Goal: Task Accomplishment & Management: Manage account settings

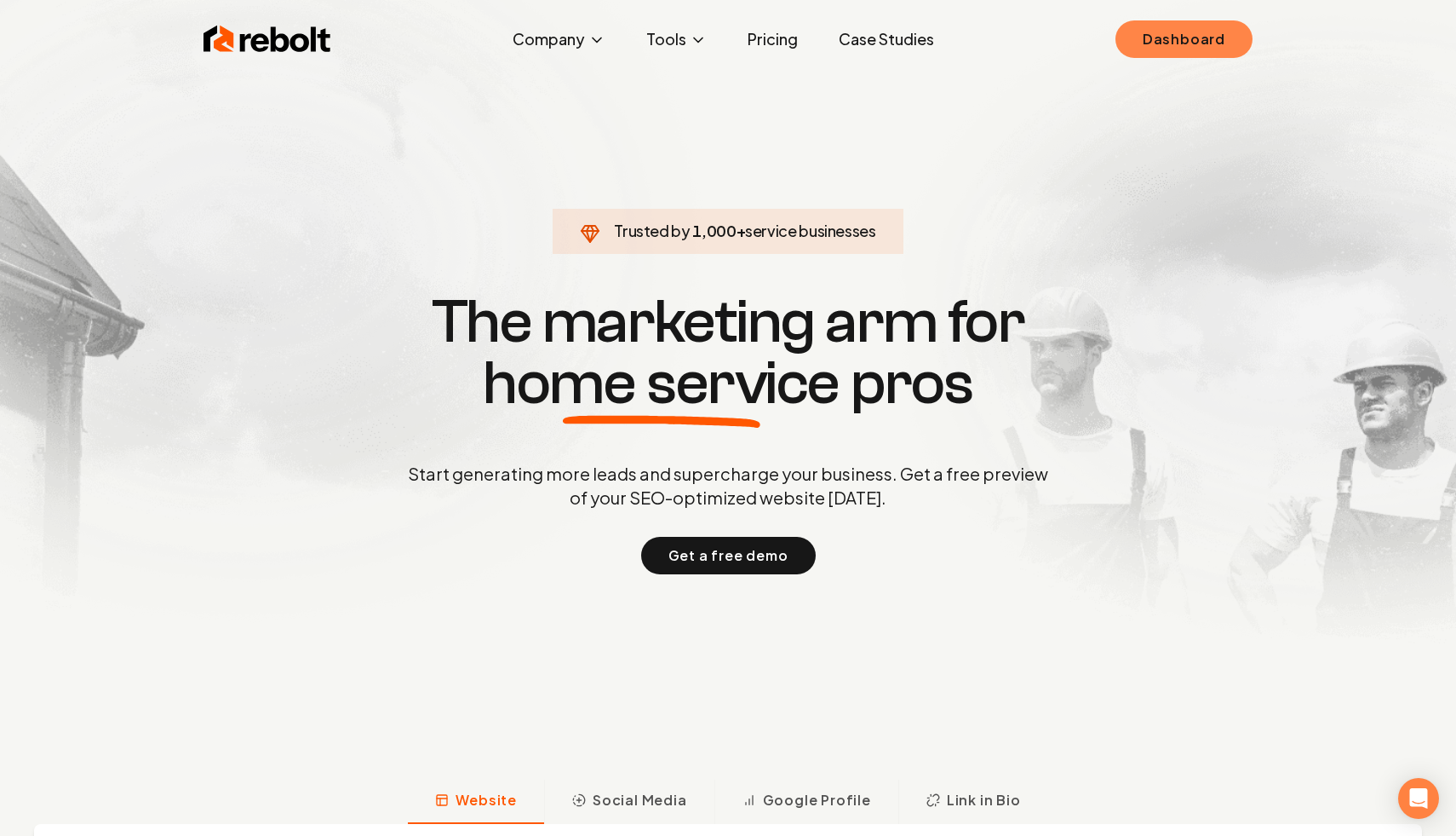
click at [1001, 38] on link "Dashboard" at bounding box center [1184, 39] width 137 height 38
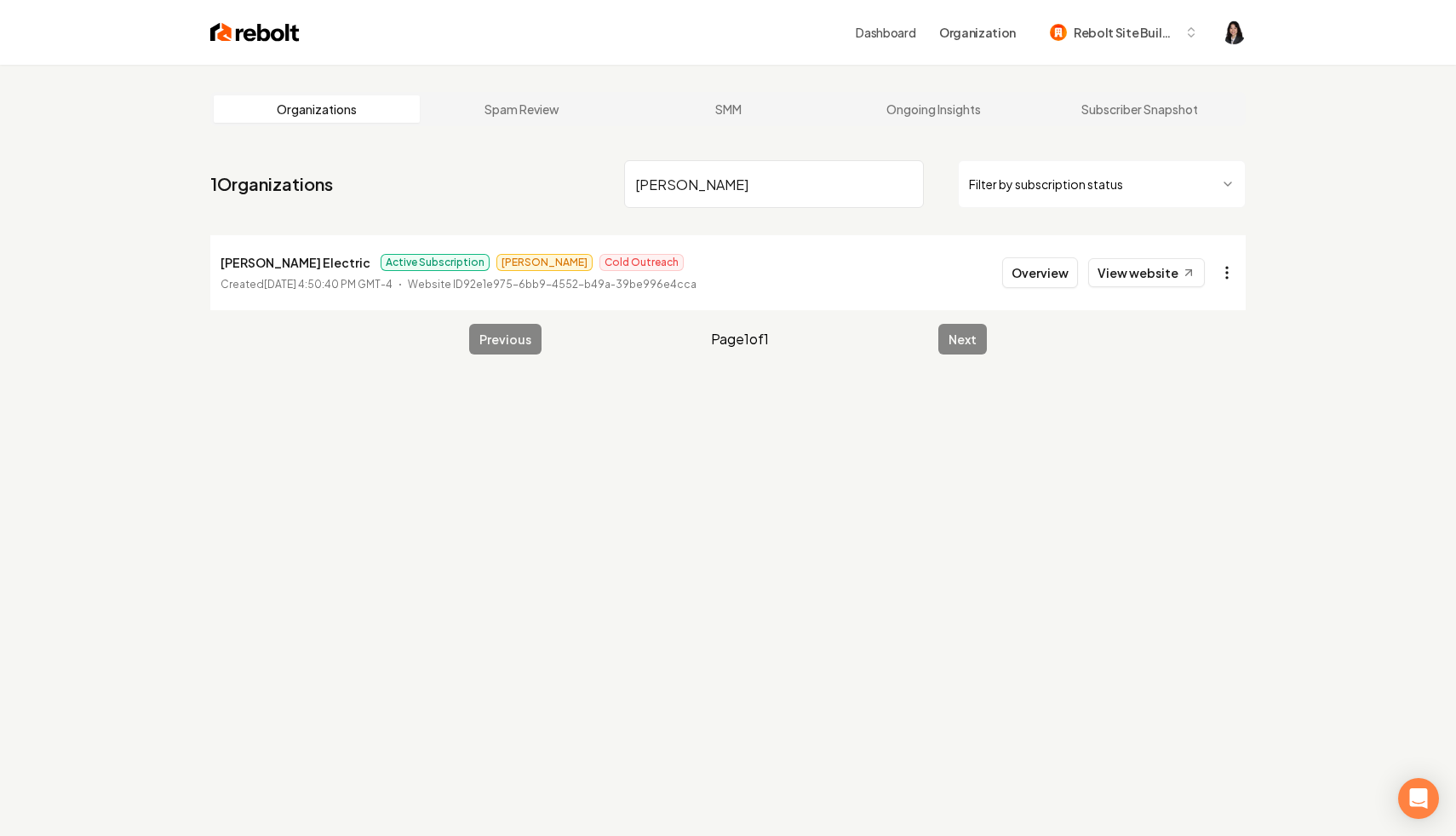
click at [1001, 276] on html "Dashboard Organization Rebolt Site Builder Organizations Spam Review SMM Ongoin…" at bounding box center [728, 418] width 1456 height 836
click at [1001, 414] on link "View in Stripe" at bounding box center [1185, 419] width 108 height 27
drag, startPoint x: 784, startPoint y: 175, endPoint x: 715, endPoint y: 214, distance: 79.3
click at [715, 214] on nav "1 Organizations [PERSON_NAME] Filter by subscription status" at bounding box center [728, 191] width 1036 height 75
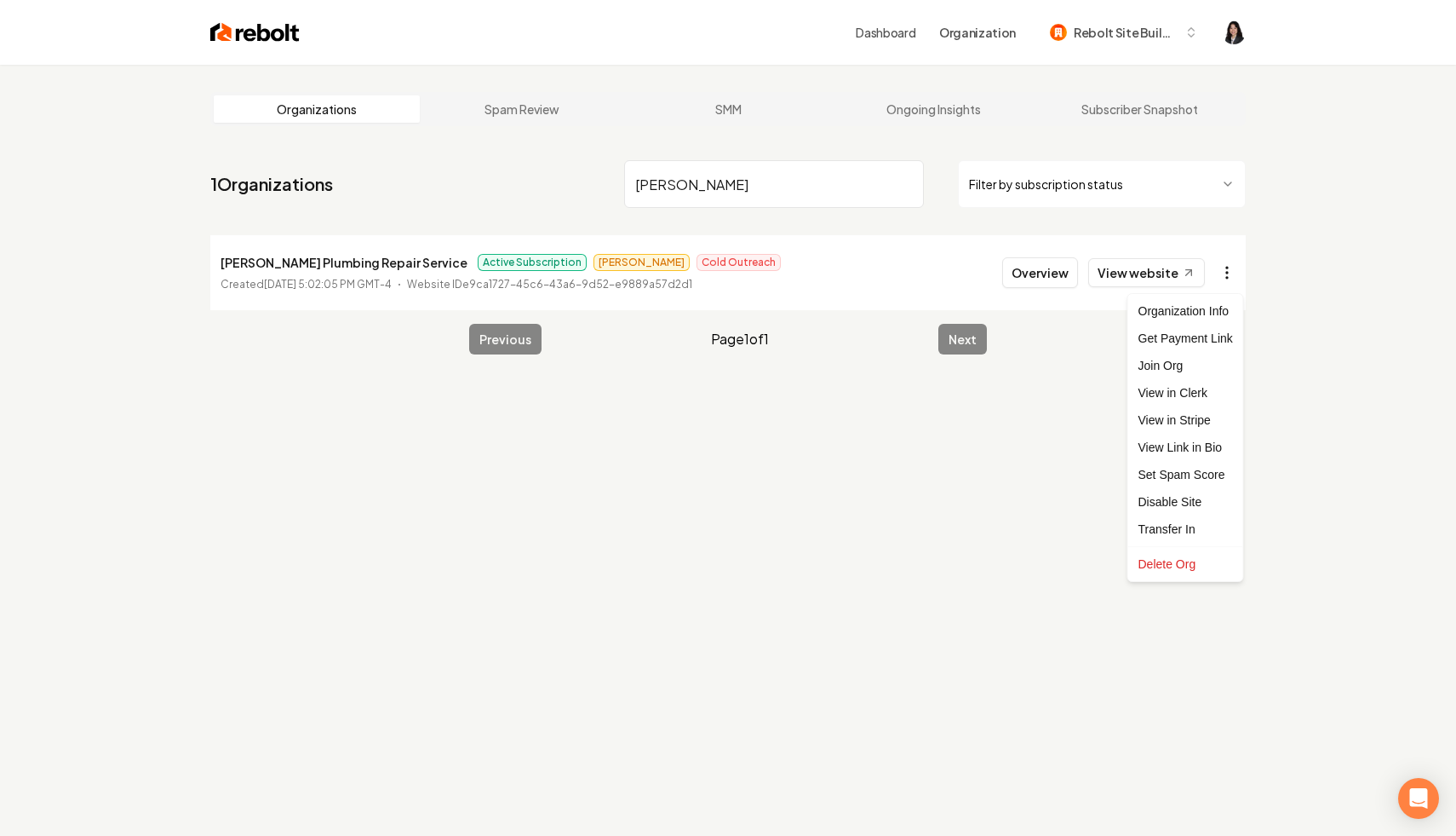
click at [1001, 276] on html "Dashboard Organization Rebolt Site Builder Organizations Spam Review SMM Ongoin…" at bounding box center [728, 418] width 1456 height 836
click at [1001, 423] on link "View in Stripe" at bounding box center [1185, 419] width 108 height 27
drag, startPoint x: 809, startPoint y: 188, endPoint x: 596, endPoint y: 137, distance: 219.0
click at [595, 138] on main "Organizations Spam Review SMM Ongoing Insights Subscriber Snapshot 1 Organizati…" at bounding box center [728, 223] width 1089 height 317
paste input "[PERSON_NAME] & Sons Electrical Services LLC"
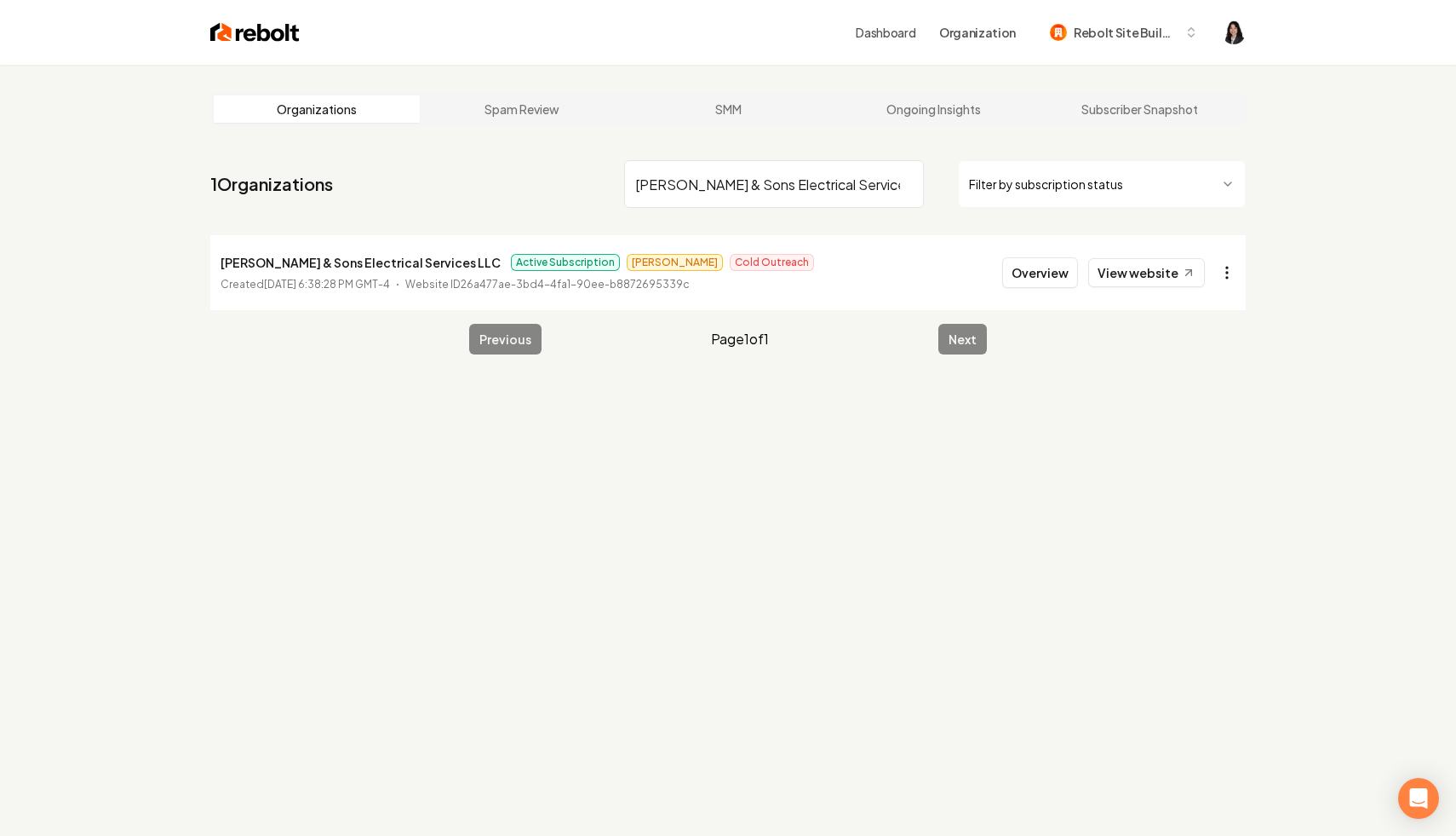
type input "[PERSON_NAME] & Sons Electrical Services LLC"
click at [1001, 276] on html "Dashboard Organization Rebolt Site Builder Organizations Spam Review SMM Ongoin…" at bounding box center [728, 418] width 1456 height 836
click at [1001, 420] on link "View in Stripe" at bounding box center [1185, 419] width 108 height 27
click at [905, 181] on input "[PERSON_NAME] & Sons Electrical Services LLC" at bounding box center [774, 183] width 300 height 48
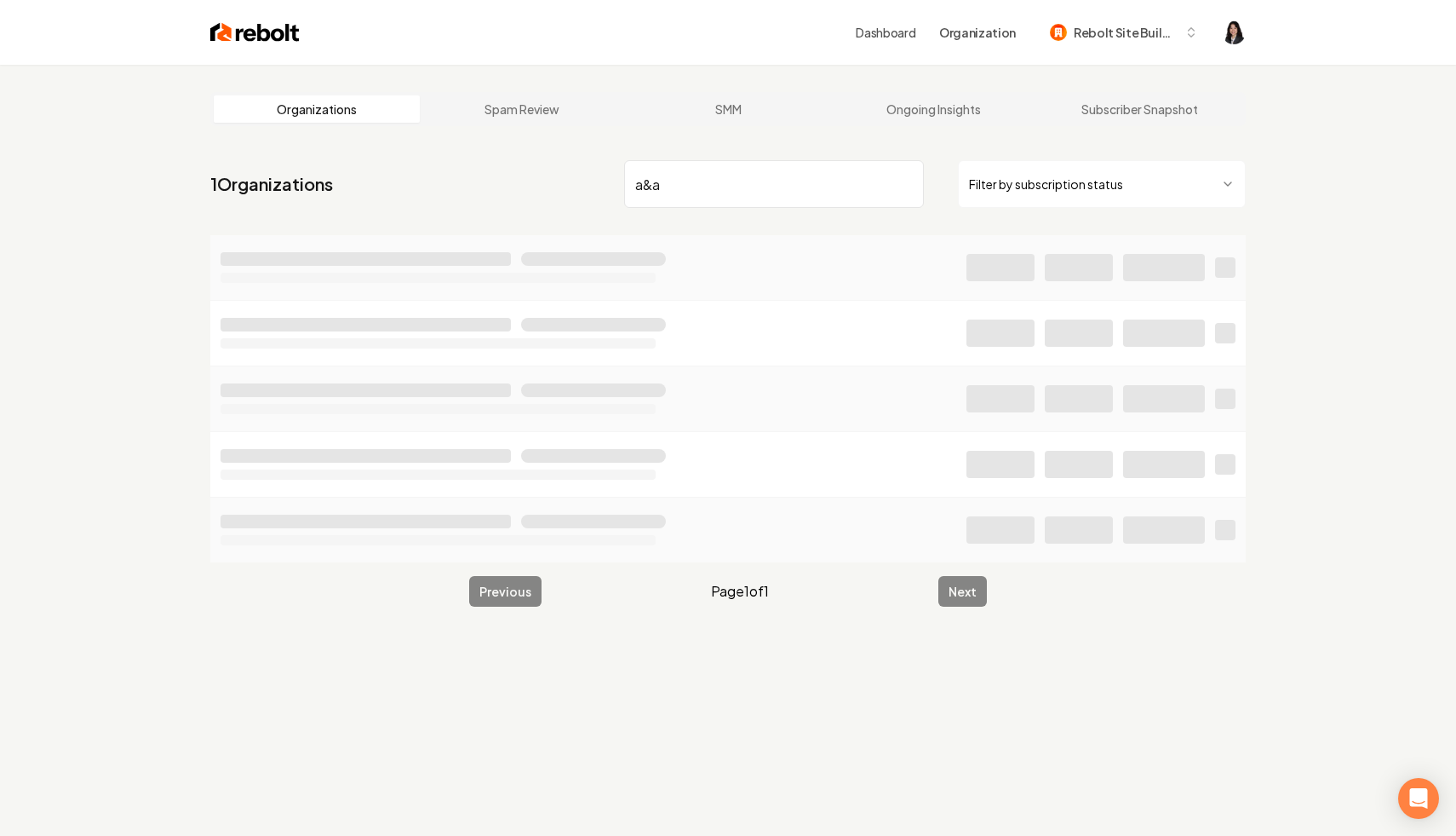
type input "a&a"
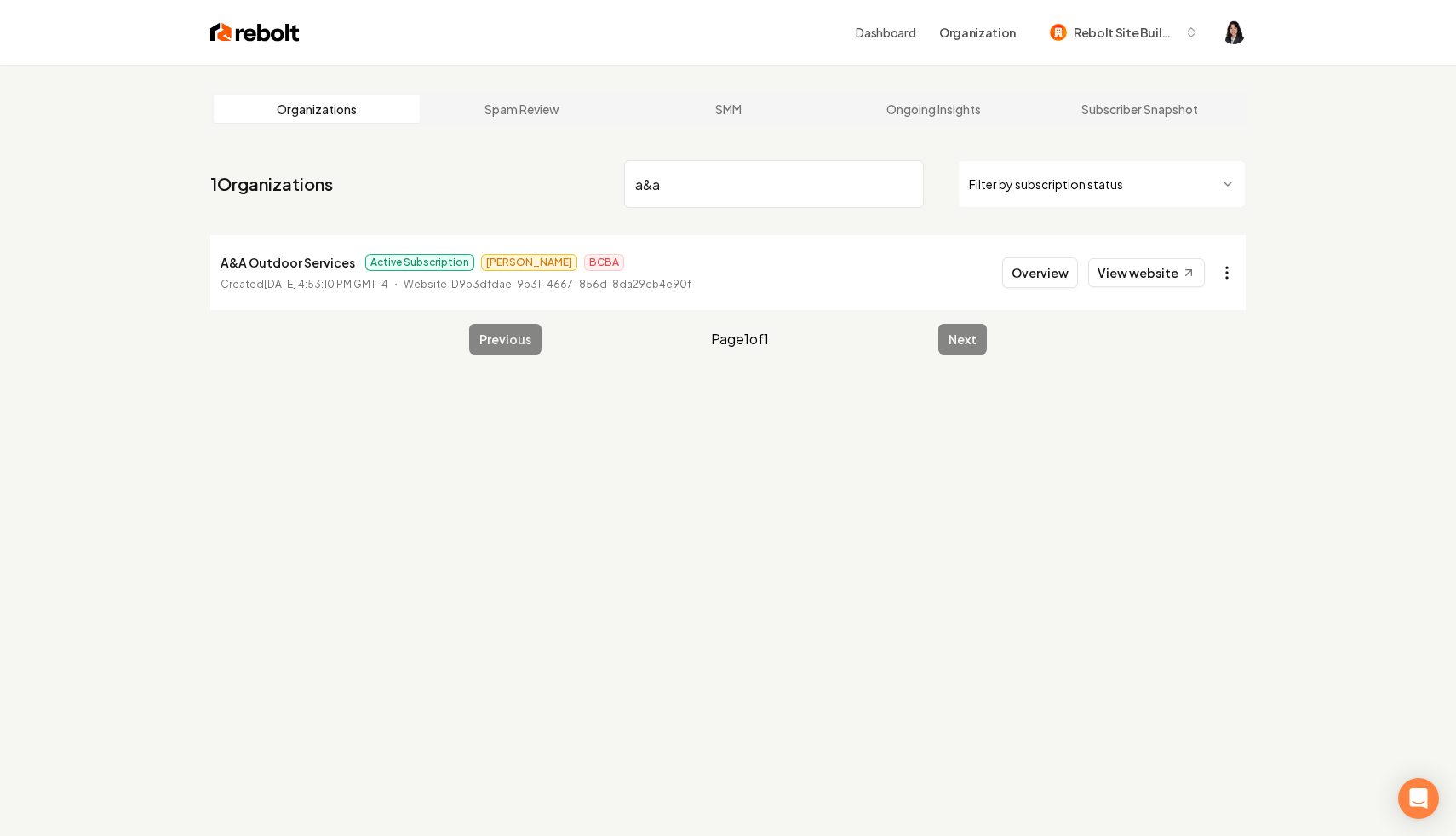
click at [1001, 269] on html "Dashboard Organization Rebolt Site Builder Organizations Spam Review SMM Ongoin…" at bounding box center [728, 418] width 1456 height 836
click at [1001, 422] on link "View in Stripe" at bounding box center [1185, 419] width 108 height 27
click at [904, 184] on input "a&a" at bounding box center [774, 183] width 300 height 48
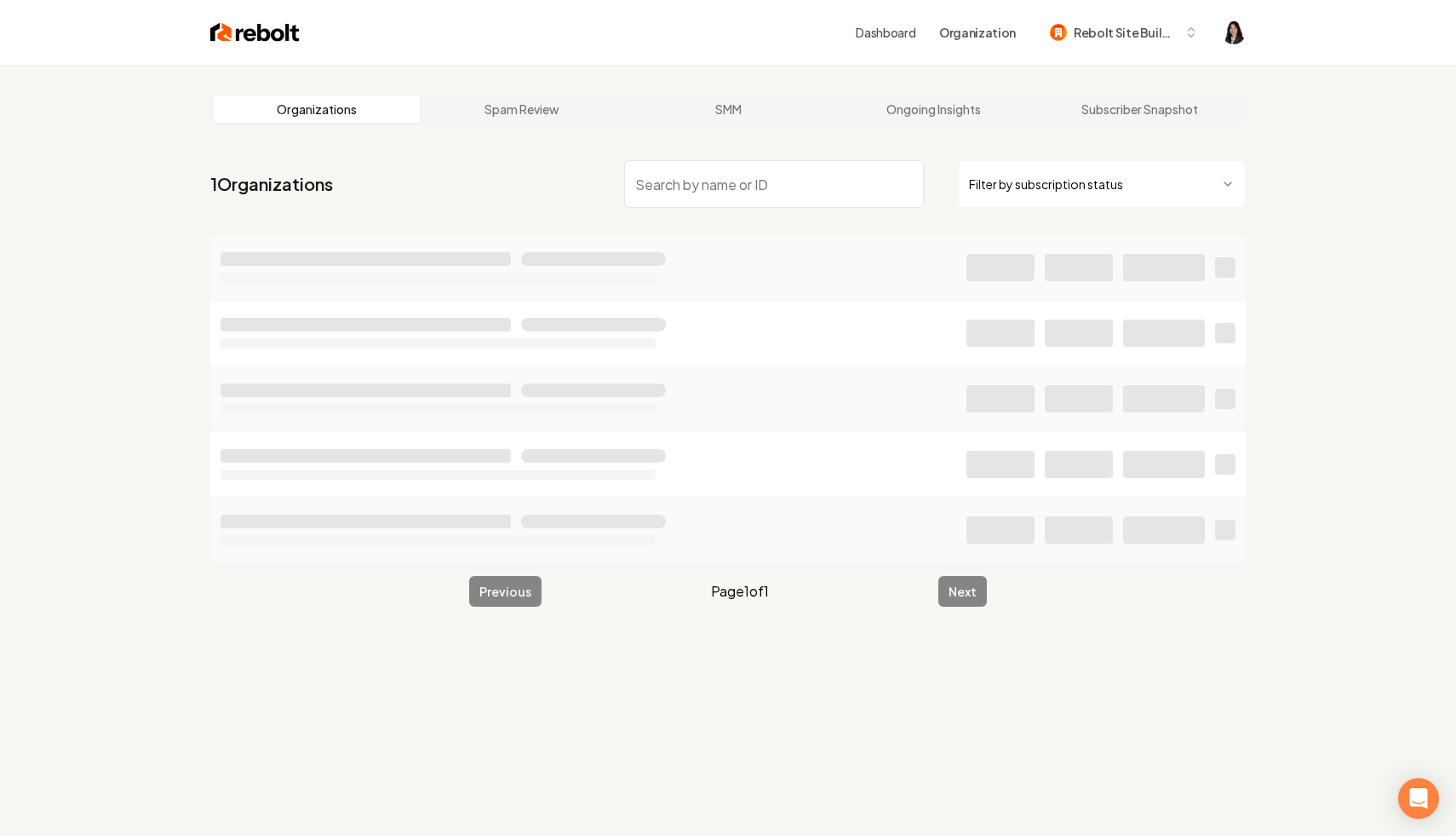
click at [1001, 222] on nav "1 Organizations Filter by subscription status" at bounding box center [728, 191] width 1036 height 75
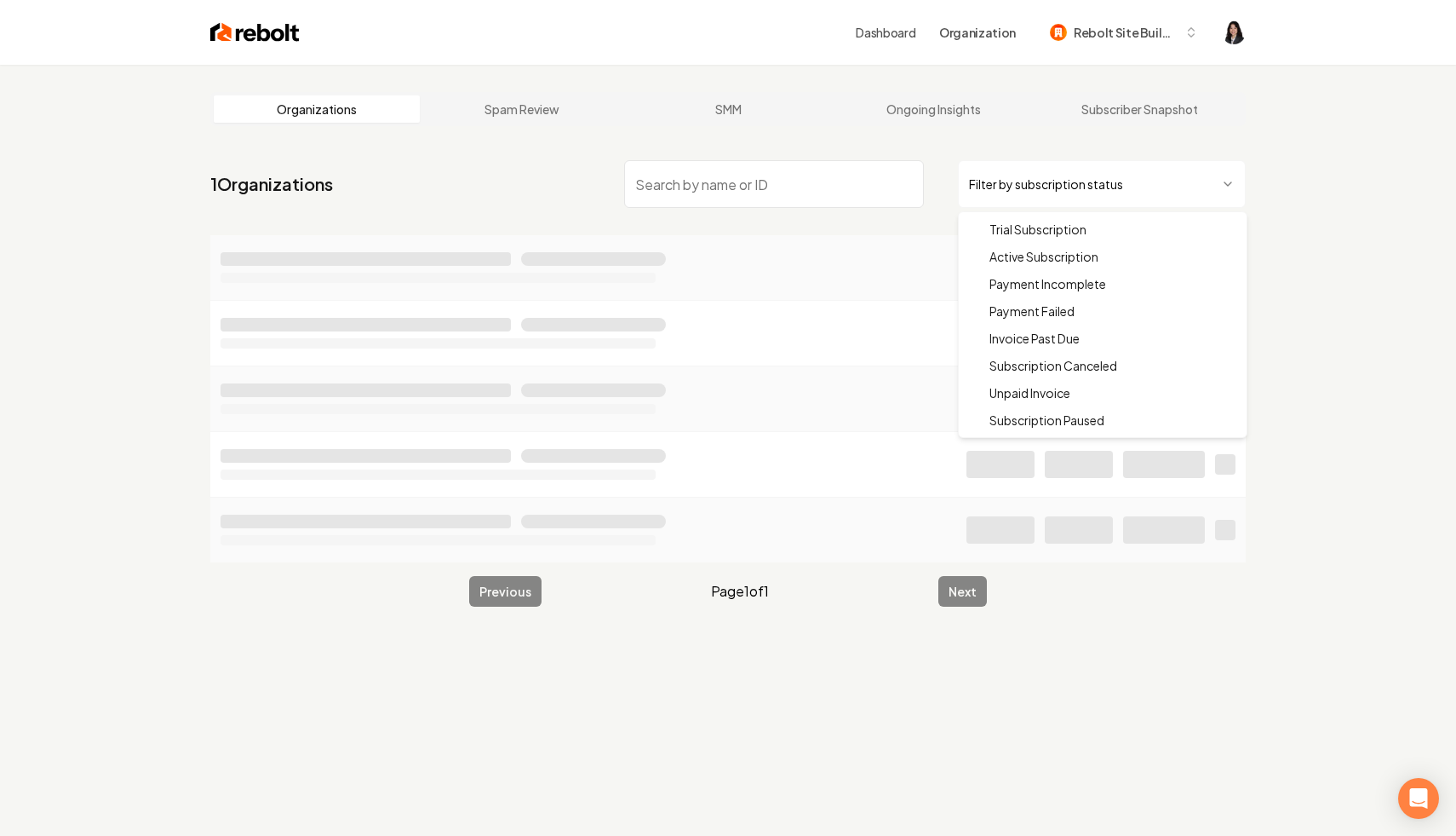
click at [1001, 172] on html "Dashboard Organization Rebolt Site Builder Organizations Spam Review SMM Ongoin…" at bounding box center [728, 418] width 1456 height 836
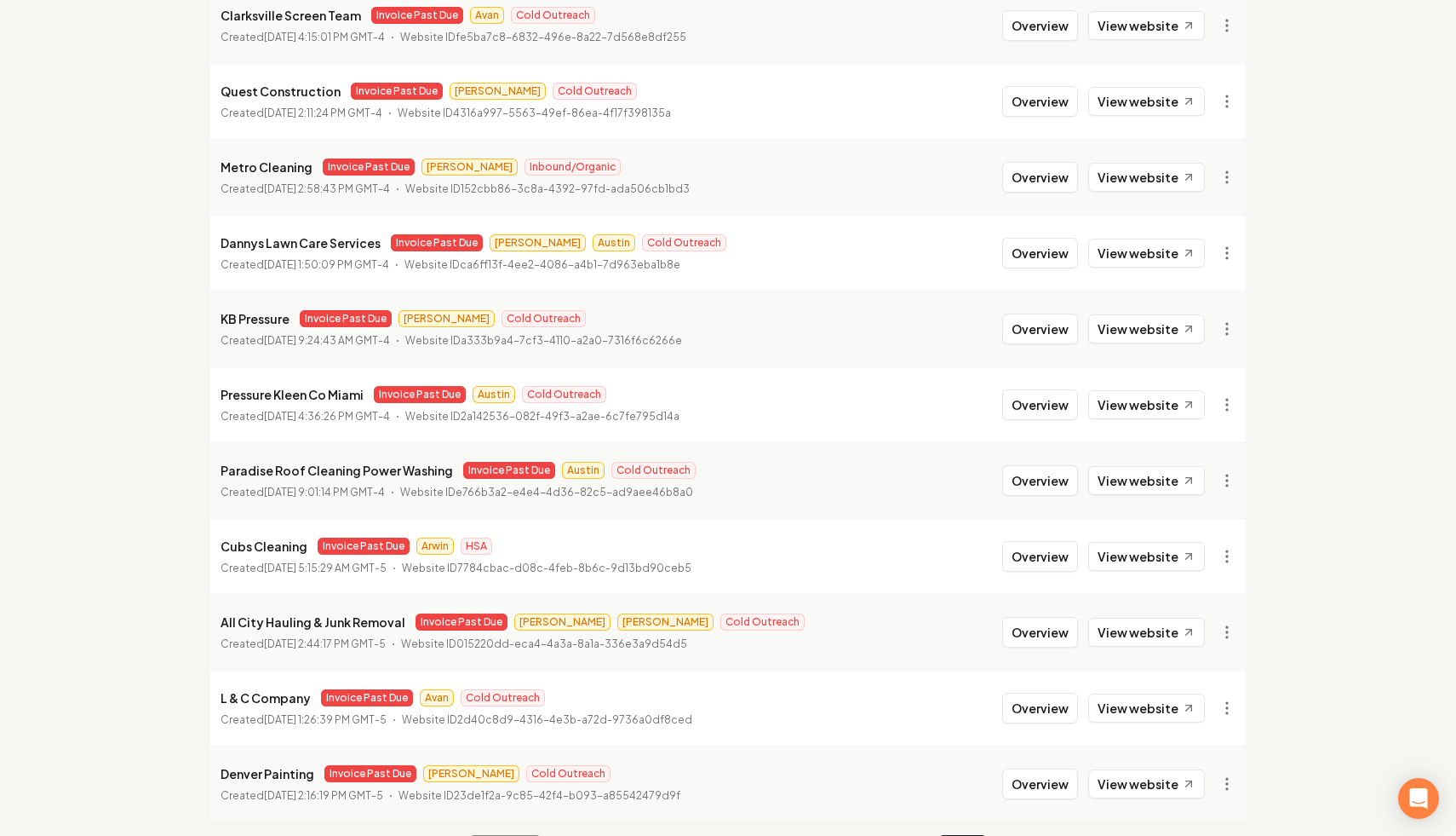
scroll to position [1744, 0]
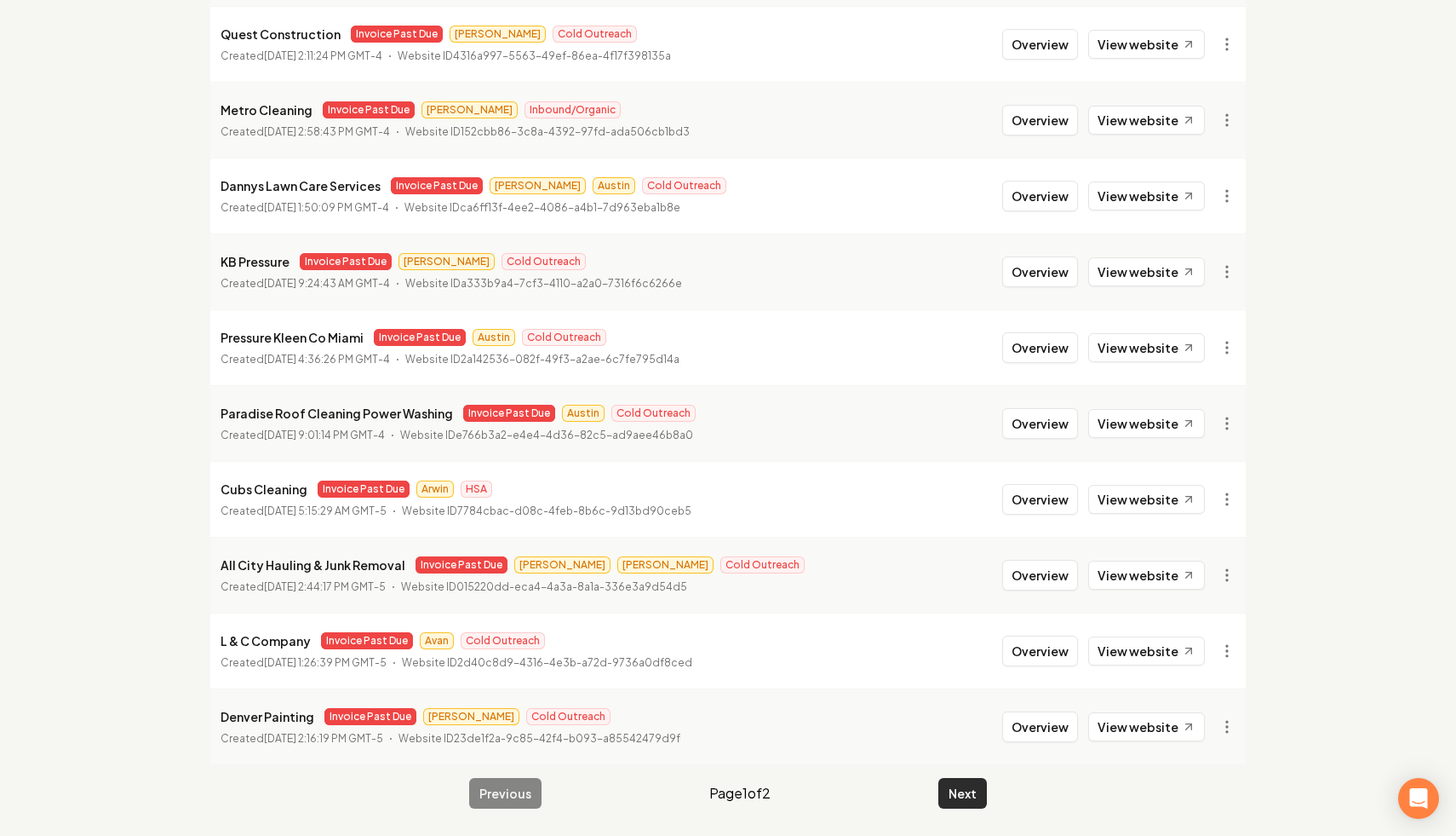
click at [977, 763] on button "Next" at bounding box center [963, 793] width 49 height 31
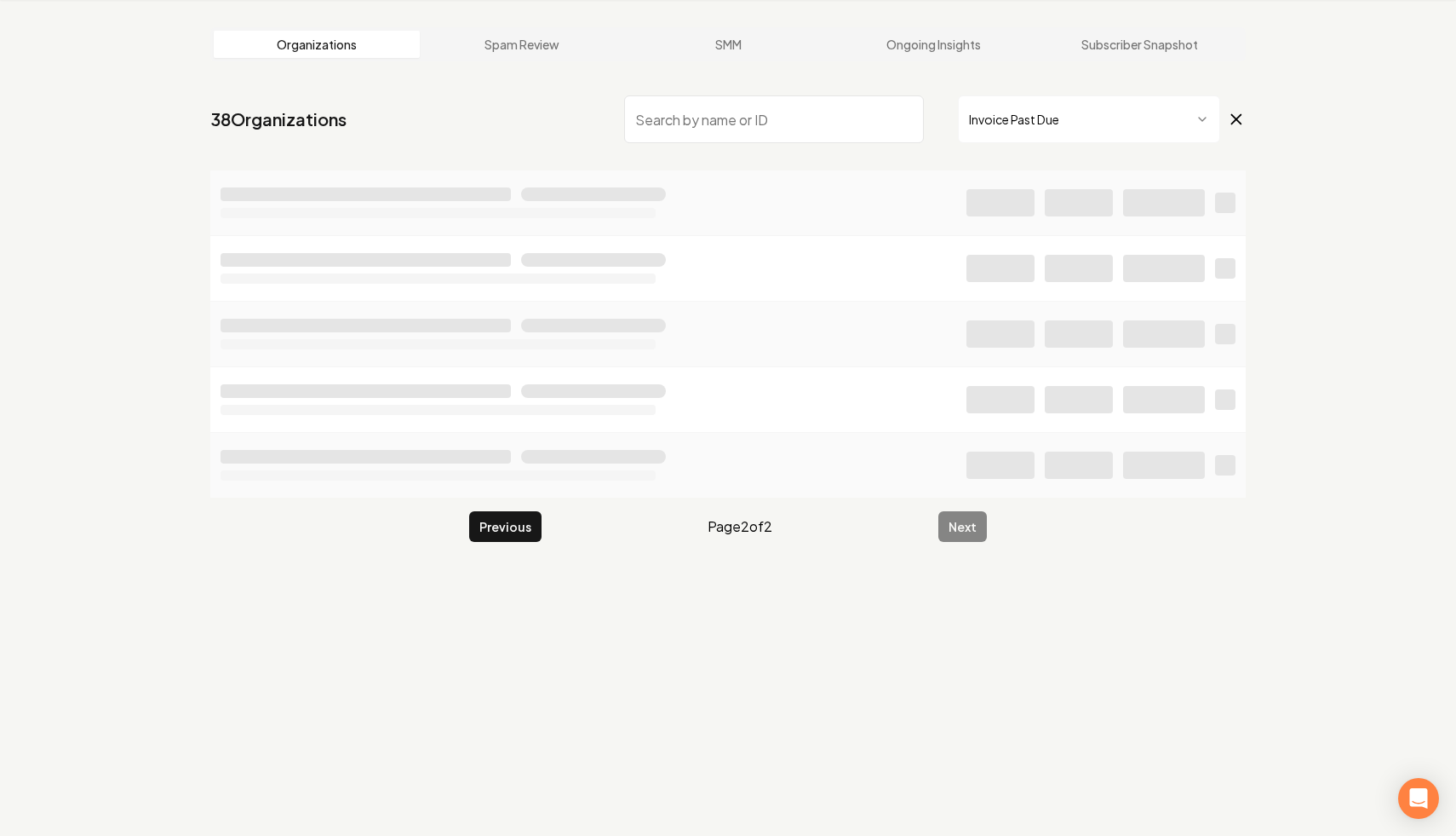
scroll to position [77, 0]
